Goal: Task Accomplishment & Management: Complete application form

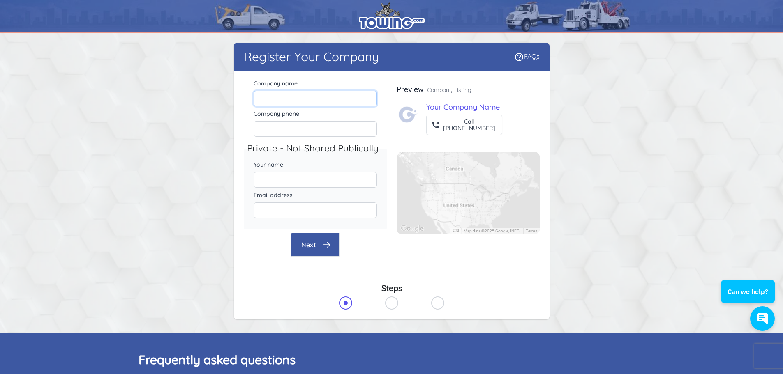
click at [281, 99] on input "Company name" at bounding box center [315, 99] width 123 height 16
type input "Maxx Fleet Service"
click at [262, 128] on input "Company phone" at bounding box center [315, 129] width 123 height 16
paste input "[PHONE_NUMBER]"
type input "[PHONE_NUMBER]"
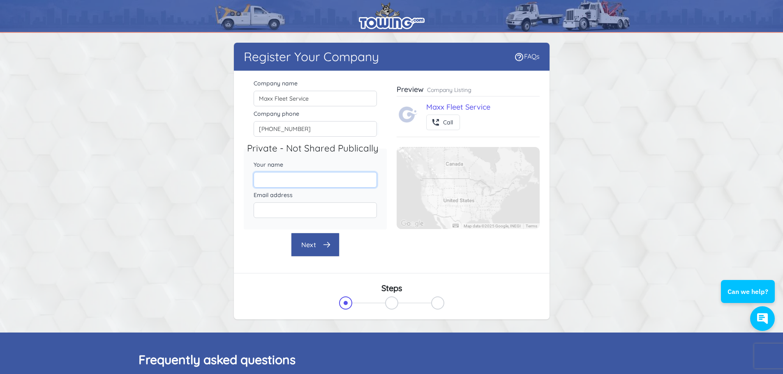
click at [270, 179] on input "Your name" at bounding box center [315, 180] width 123 height 16
type input "[PERSON_NAME]"
type input "[PERSON_NAME][EMAIL_ADDRESS][DOMAIN_NAME]"
click at [310, 242] on button "Next" at bounding box center [315, 245] width 48 height 24
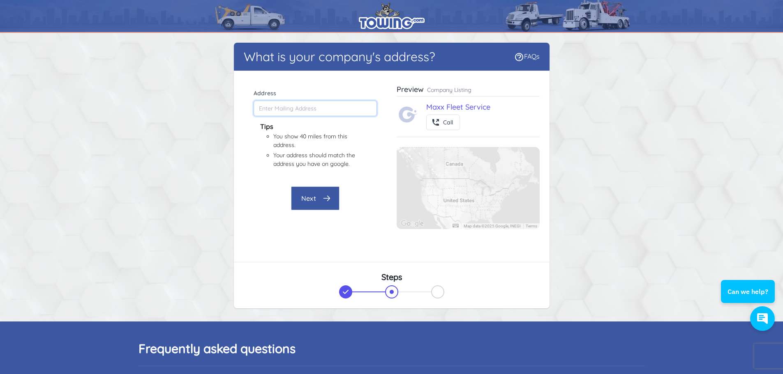
click at [283, 103] on input "Address" at bounding box center [315, 109] width 123 height 16
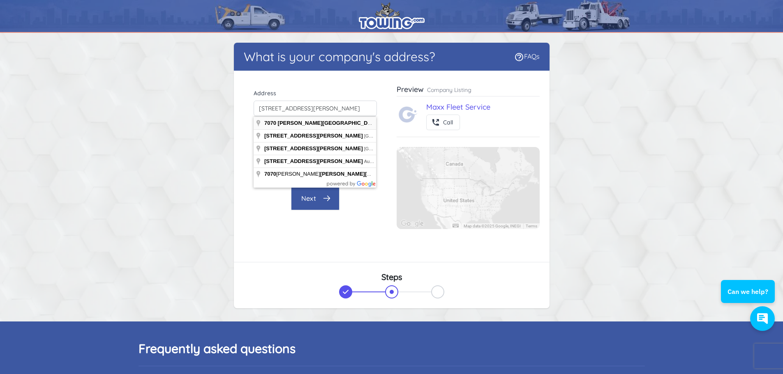
type input "[STREET_ADDRESS][PERSON_NAME]"
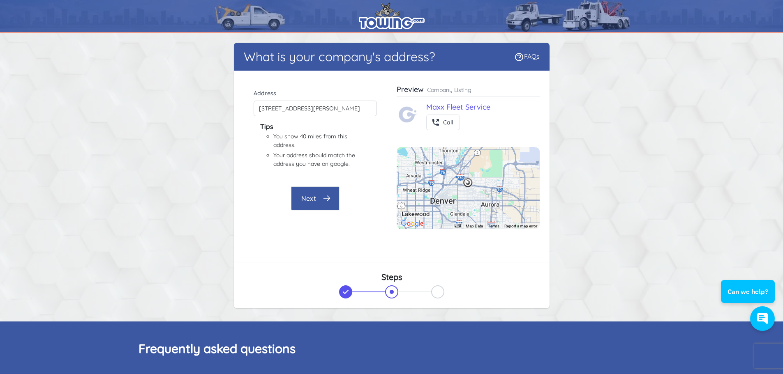
click at [313, 195] on button "Next" at bounding box center [315, 199] width 48 height 24
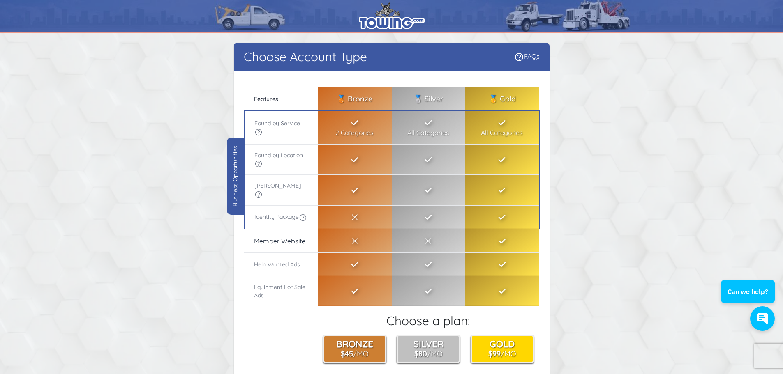
click at [231, 163] on div "Business Opportunities" at bounding box center [235, 176] width 17 height 77
click at [383, 14] on img at bounding box center [392, 15] width 66 height 27
